Goal: Task Accomplishment & Management: Manage account settings

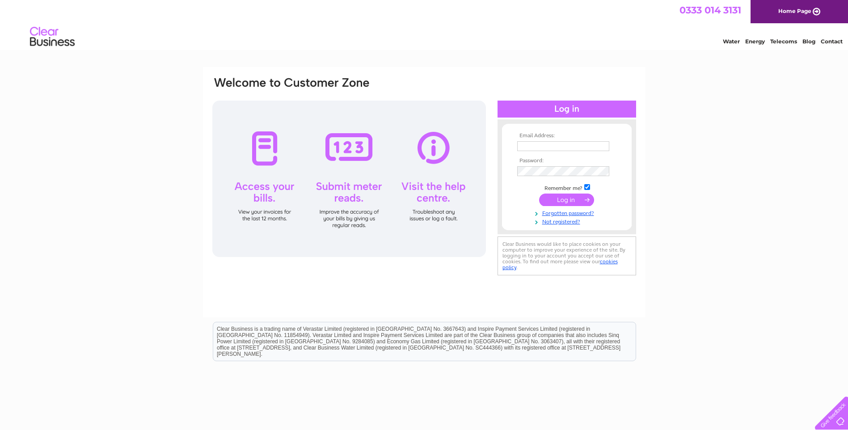
type input "[PERSON_NAME][EMAIL_ADDRESS][DOMAIN_NAME]"
click at [576, 203] on input "submit" at bounding box center [566, 199] width 55 height 13
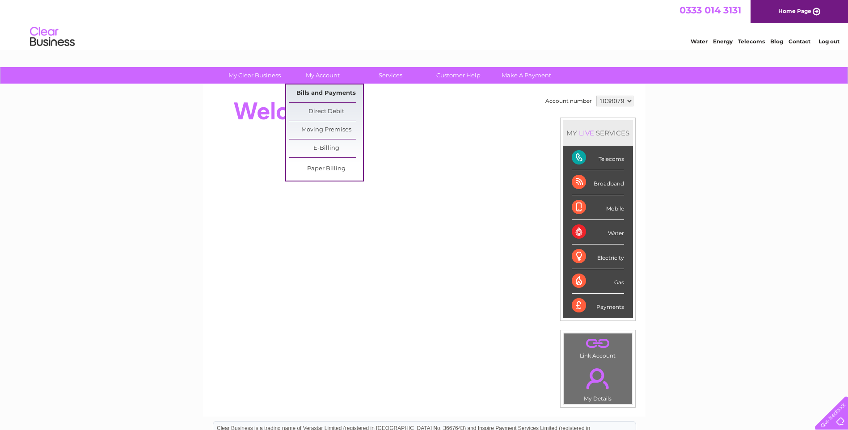
click at [330, 92] on link "Bills and Payments" at bounding box center [326, 93] width 74 height 18
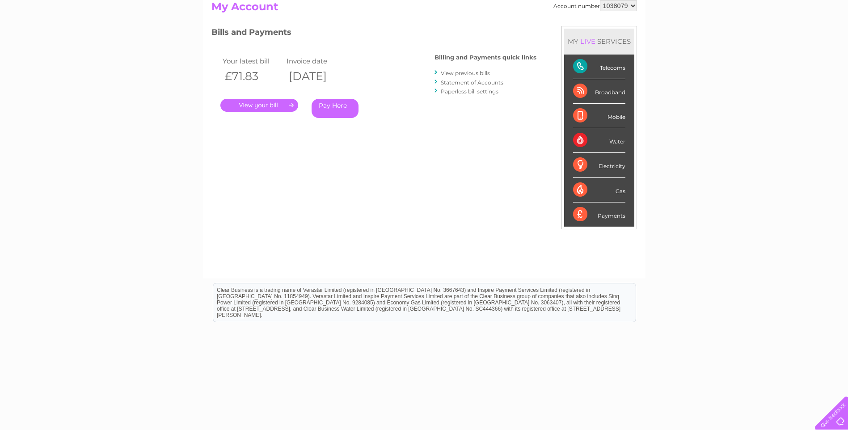
scroll to position [110, 0]
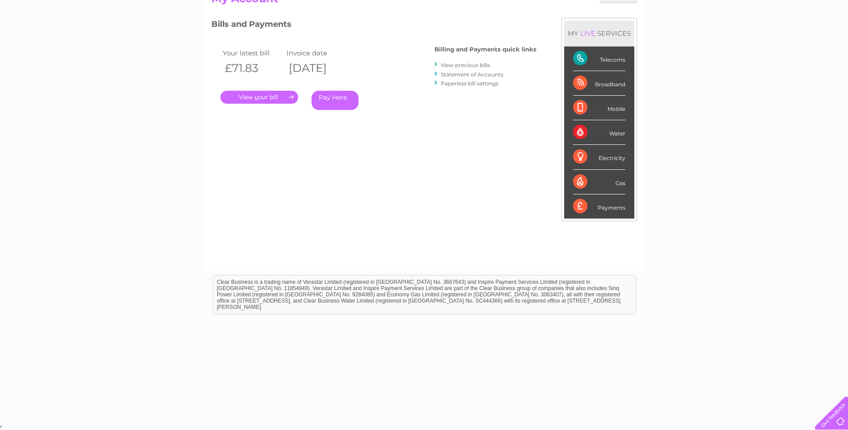
click at [454, 65] on link "View previous bills" at bounding box center [465, 65] width 49 height 7
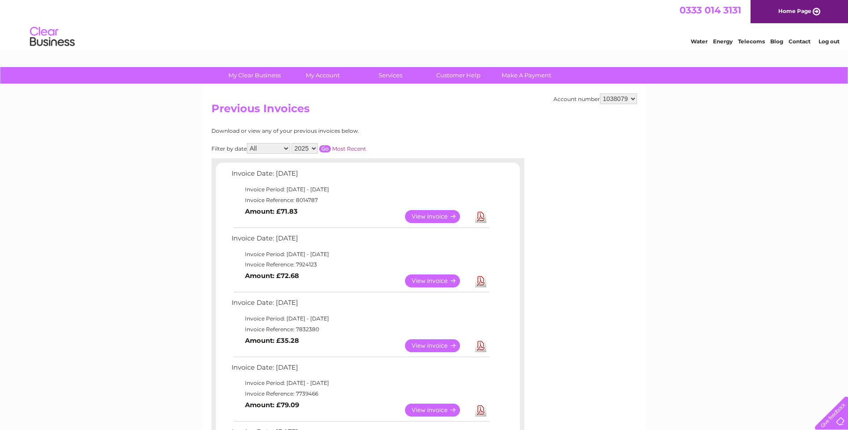
click at [434, 216] on link "View" at bounding box center [438, 216] width 66 height 13
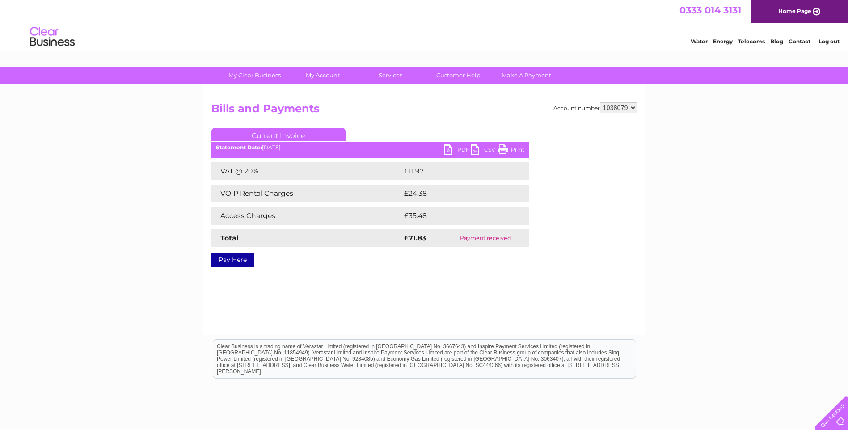
click at [461, 148] on link "PDF" at bounding box center [457, 150] width 27 height 13
